Goal: Find specific page/section: Find specific page/section

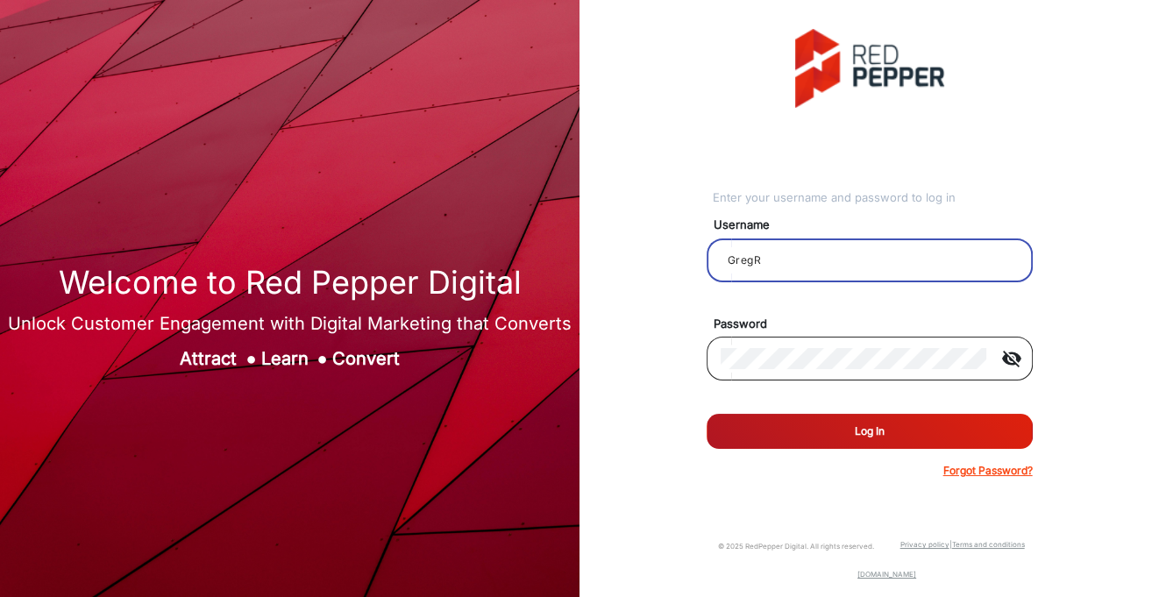
type input "GregR"
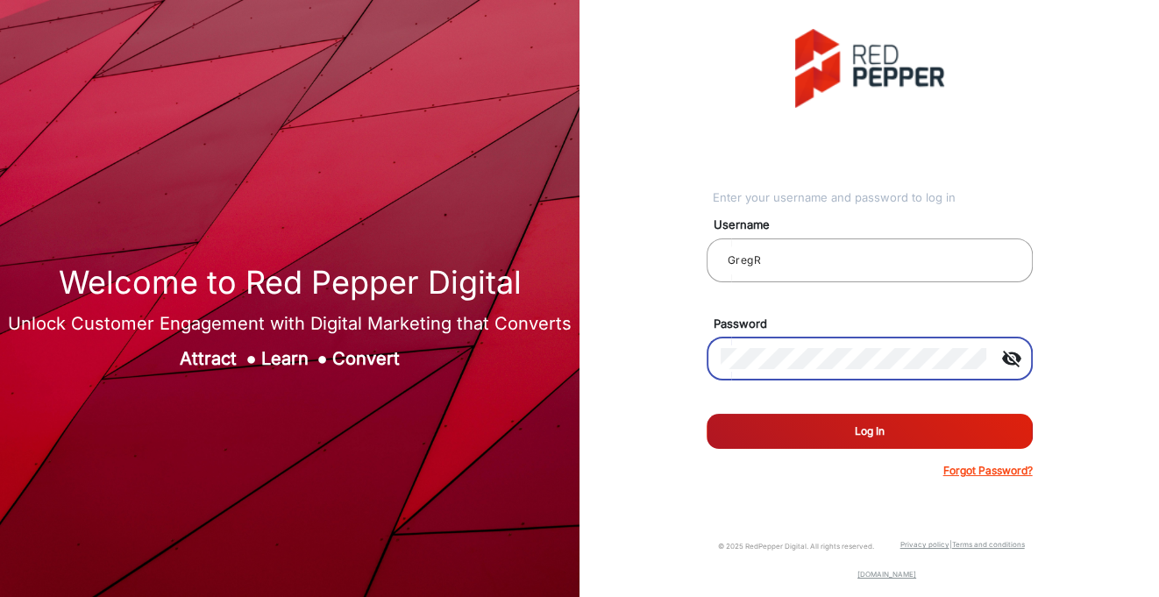
click at [751, 430] on button "Log In" at bounding box center [870, 431] width 326 height 35
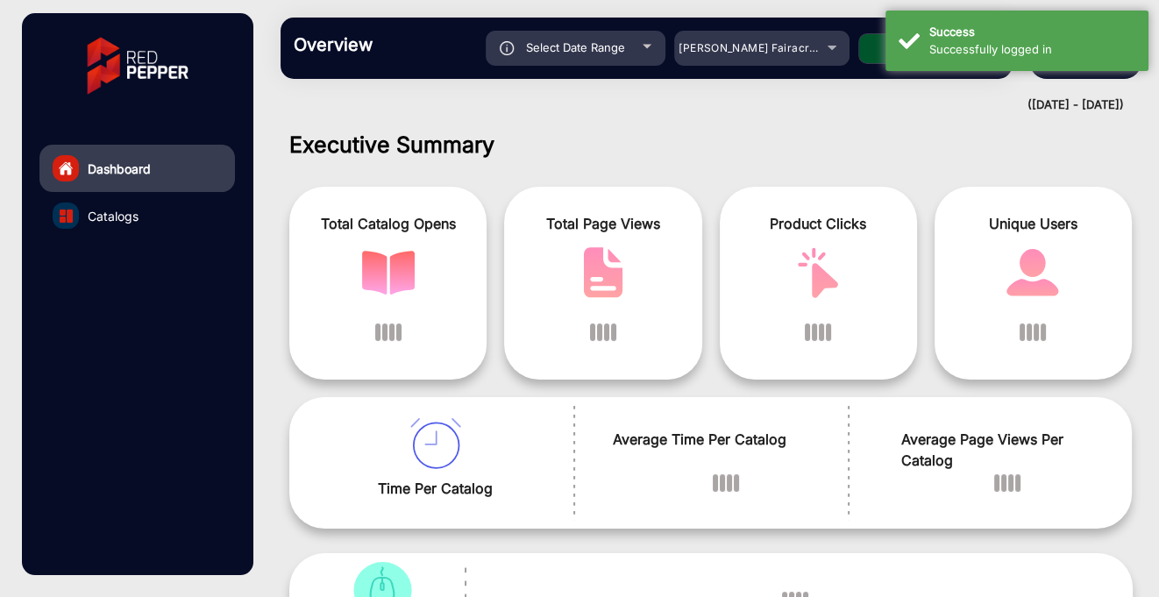
scroll to position [13, 0]
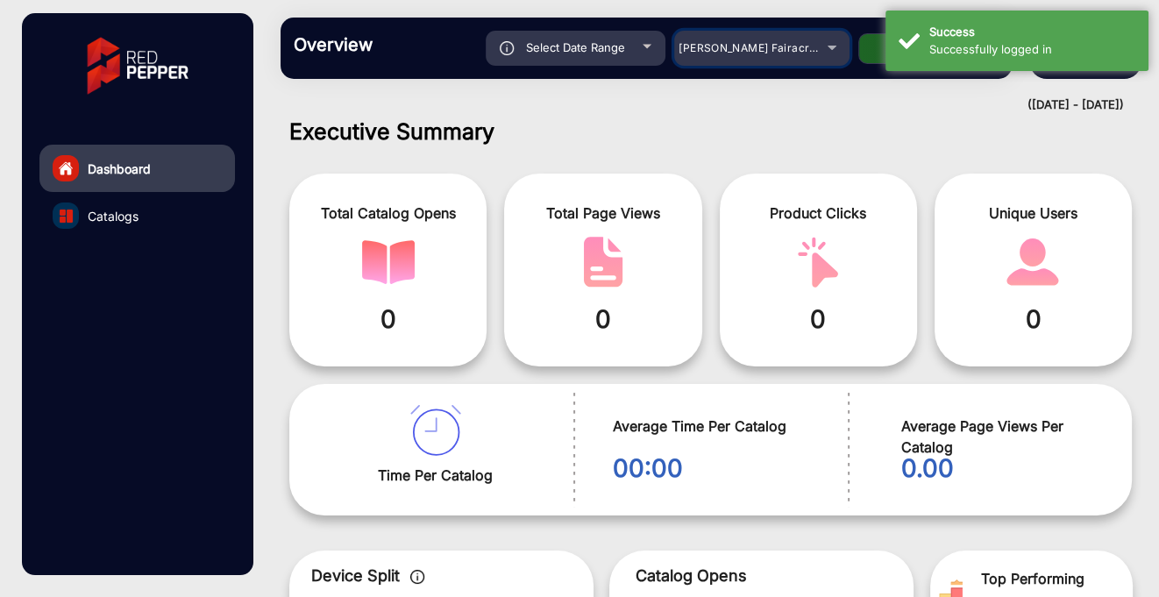
click at [832, 49] on div "[PERSON_NAME] Fairacre Farms" at bounding box center [761, 48] width 175 height 21
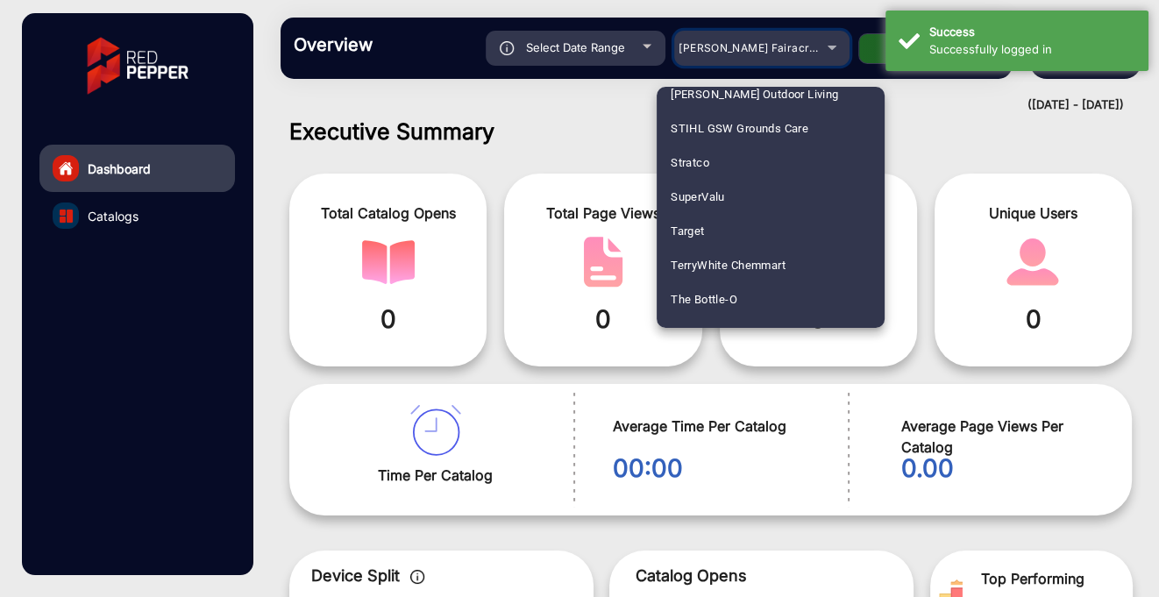
scroll to position [5017, 0]
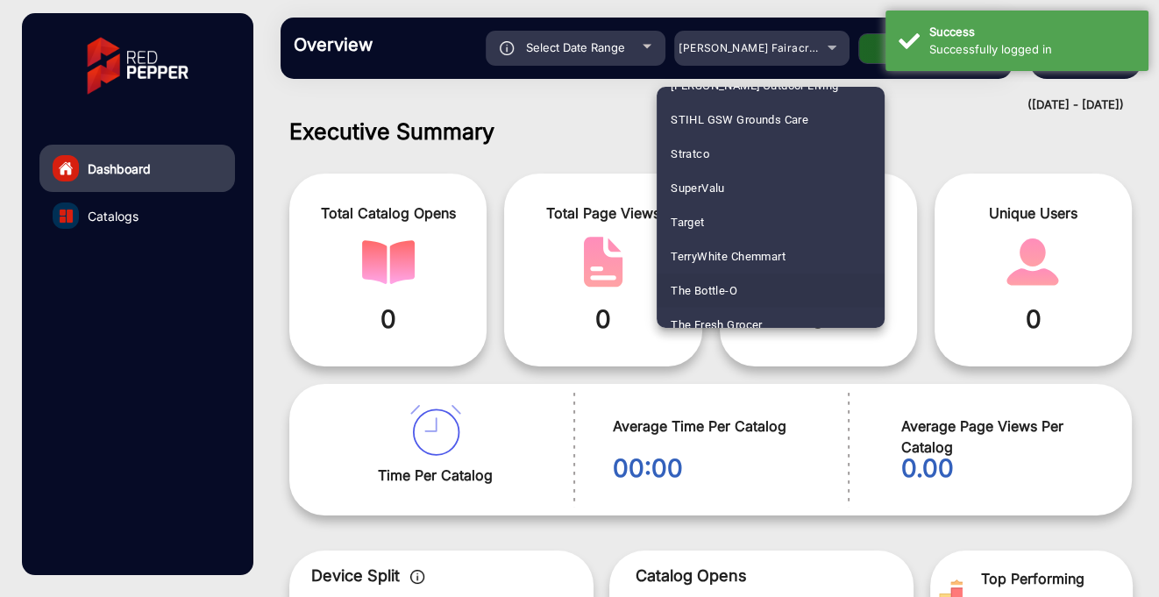
click at [721, 288] on span "The Bottle-O" at bounding box center [704, 291] width 67 height 34
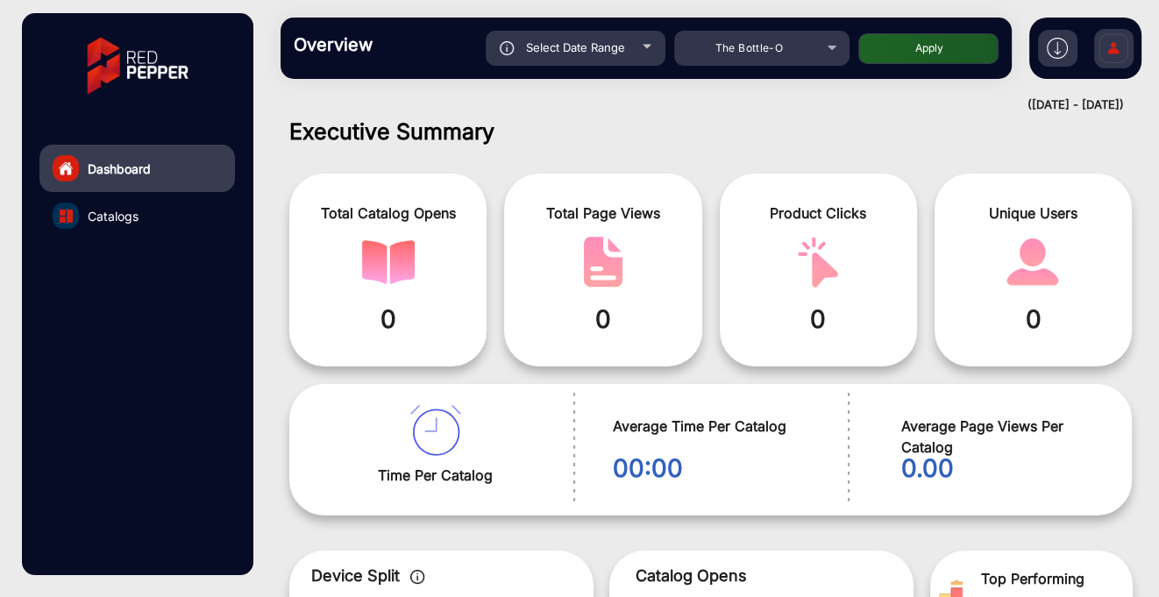
click at [640, 46] on div "Select Date Range" at bounding box center [576, 48] width 180 height 35
type input "[DATE]"
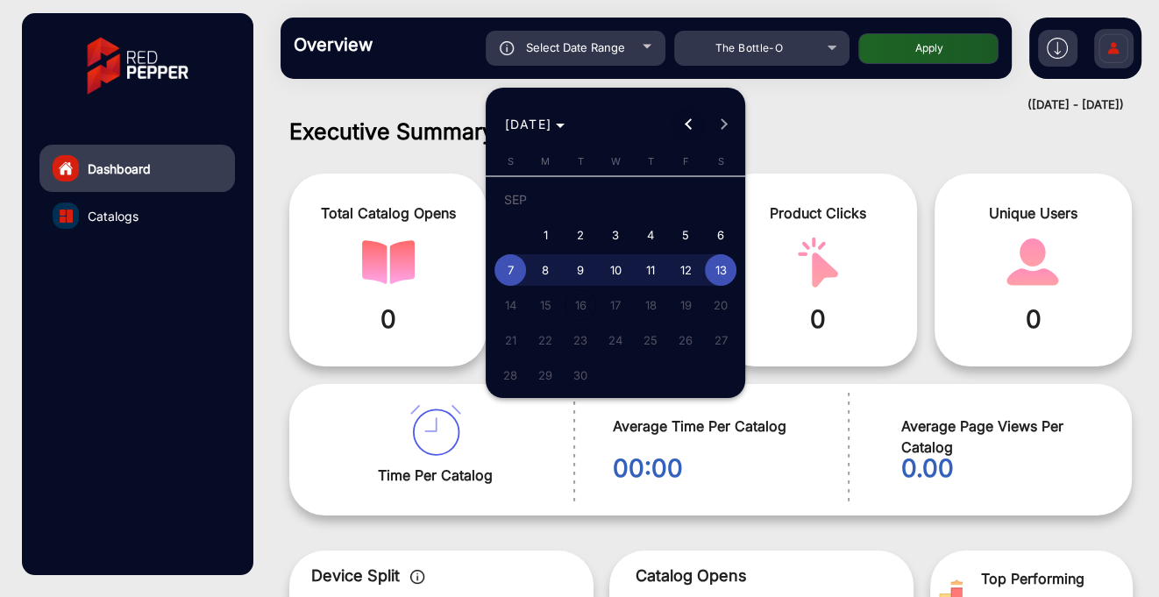
click at [684, 124] on button "Previous month" at bounding box center [688, 124] width 35 height 35
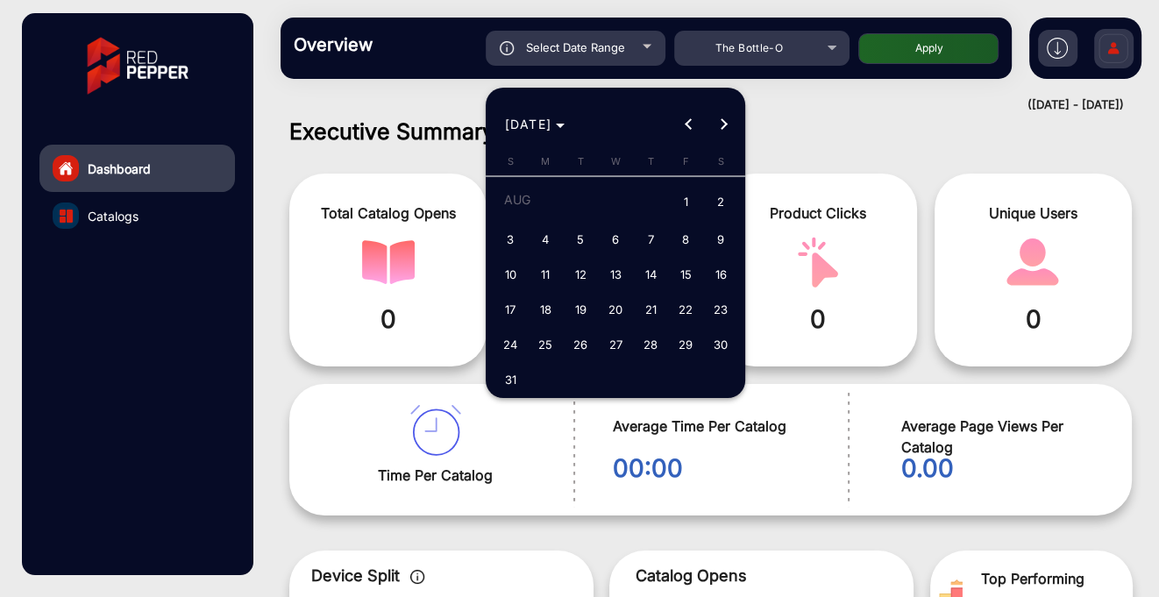
click at [684, 206] on span "1" at bounding box center [686, 203] width 32 height 36
type input "[DATE]"
click at [721, 129] on button "Next month" at bounding box center [723, 124] width 35 height 35
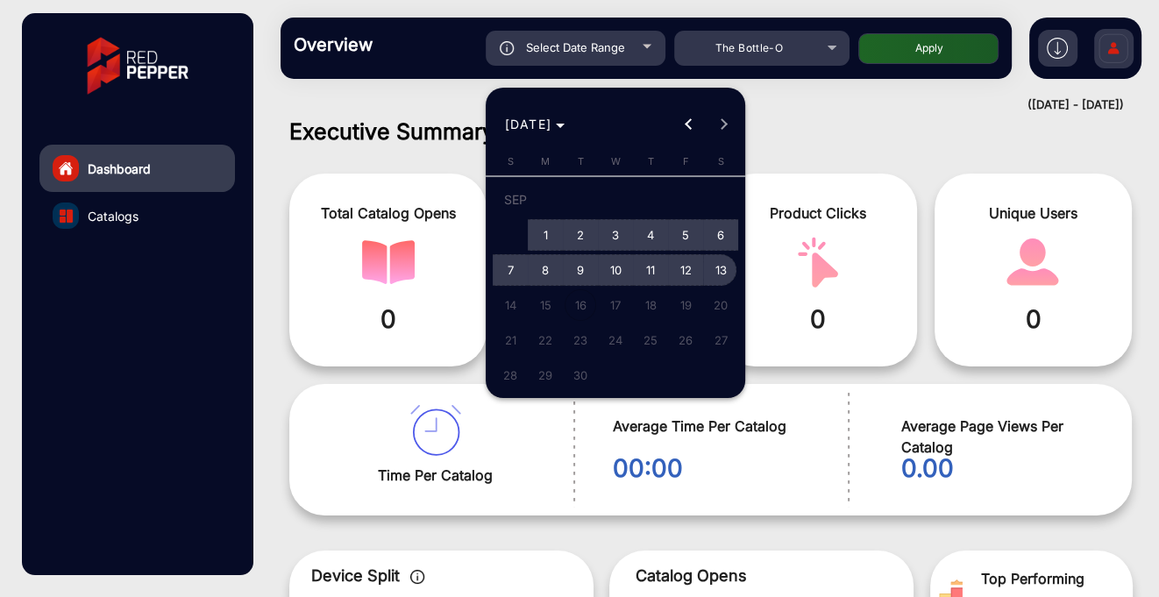
click at [716, 271] on span "13" at bounding box center [721, 270] width 32 height 32
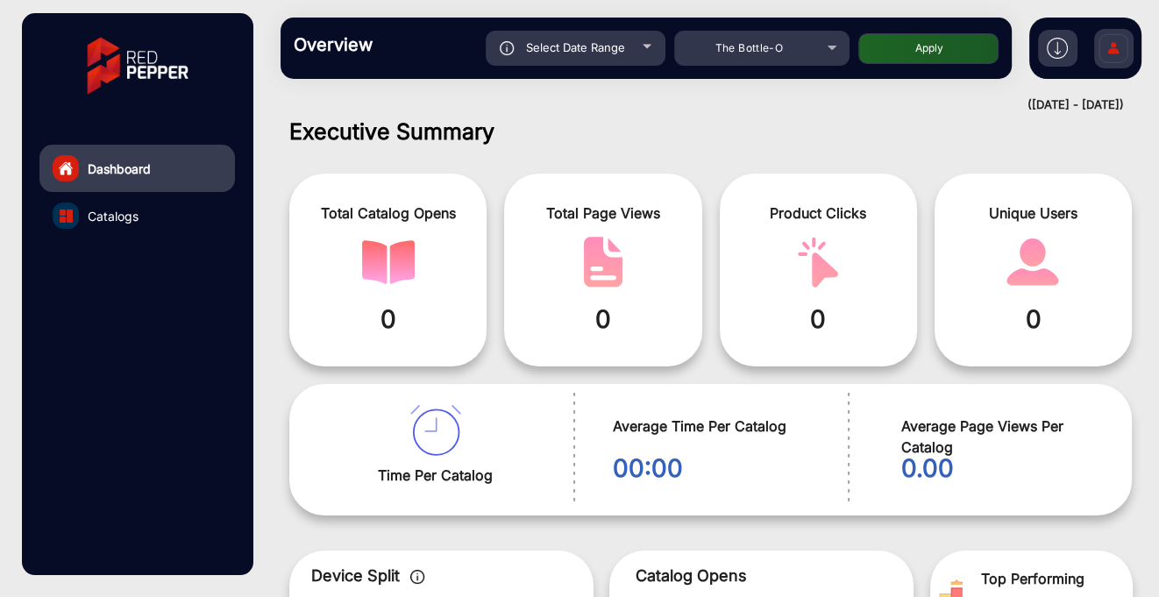
type input "[DATE]"
click at [918, 53] on button "Apply" at bounding box center [928, 48] width 140 height 31
type input "[DATE]"
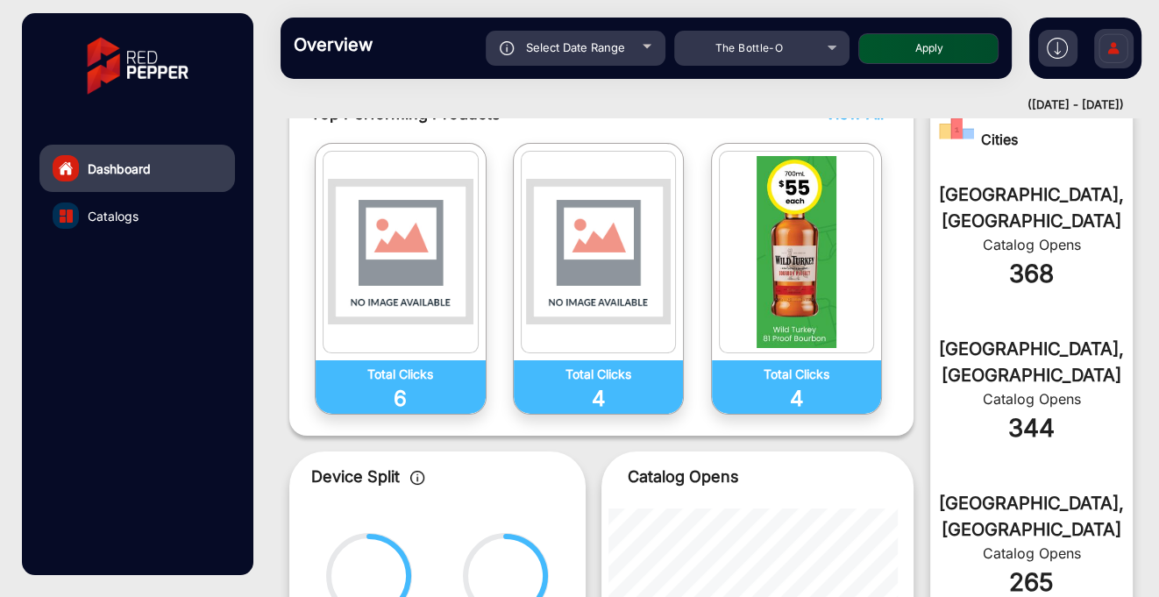
scroll to position [622, 0]
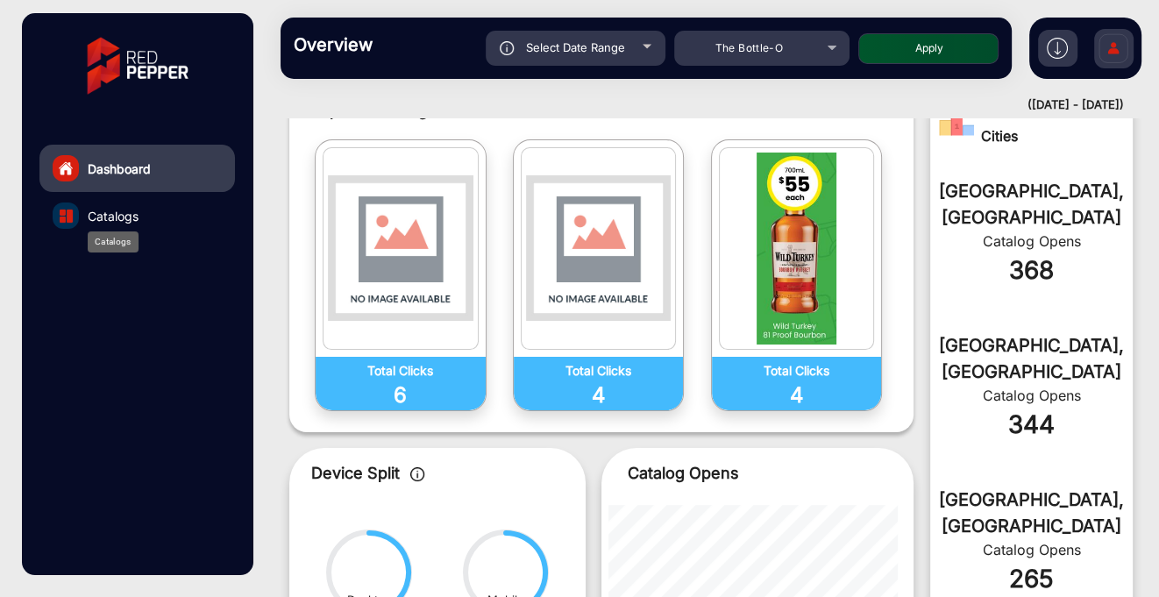
click at [123, 217] on span "Catalogs" at bounding box center [113, 216] width 51 height 18
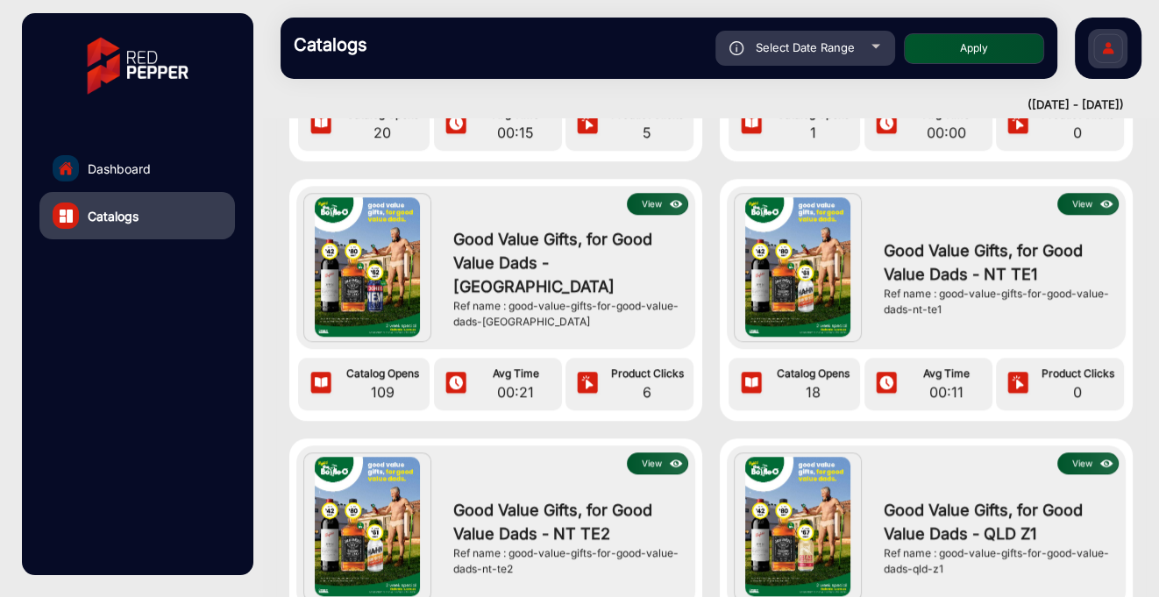
scroll to position [1588, 0]
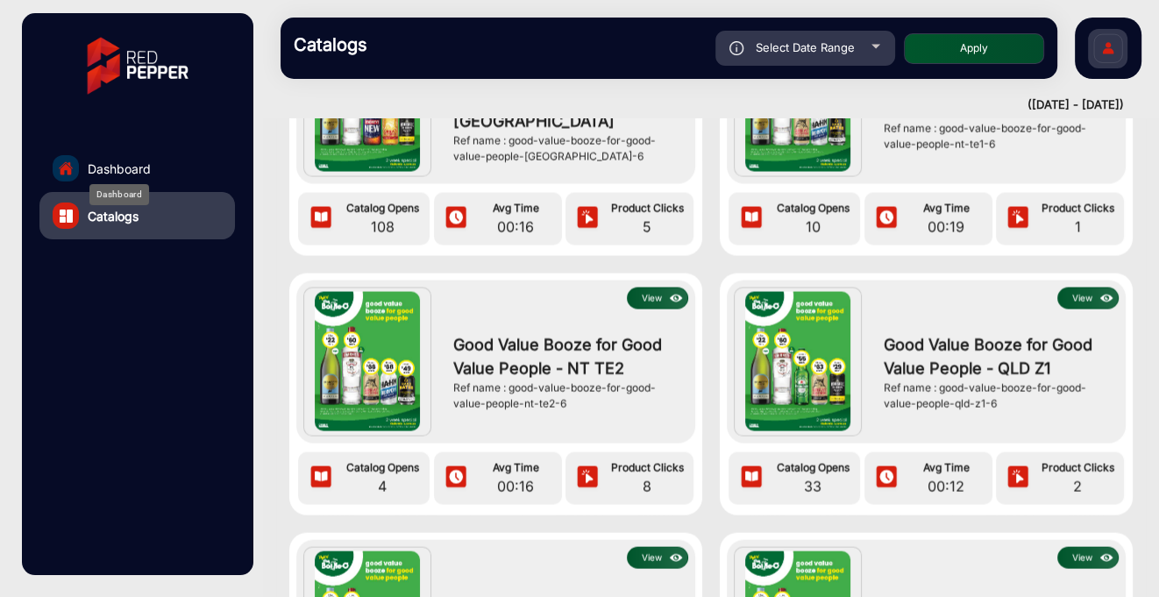
click at [128, 163] on span "Dashboard" at bounding box center [119, 169] width 63 height 18
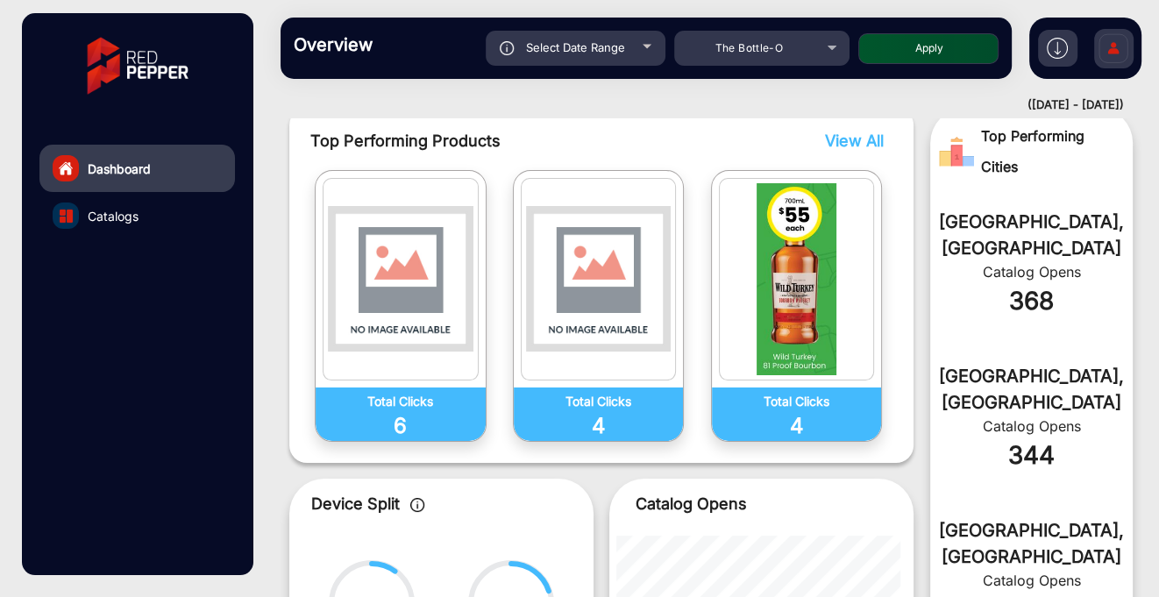
scroll to position [13, 0]
